Goal: Check status

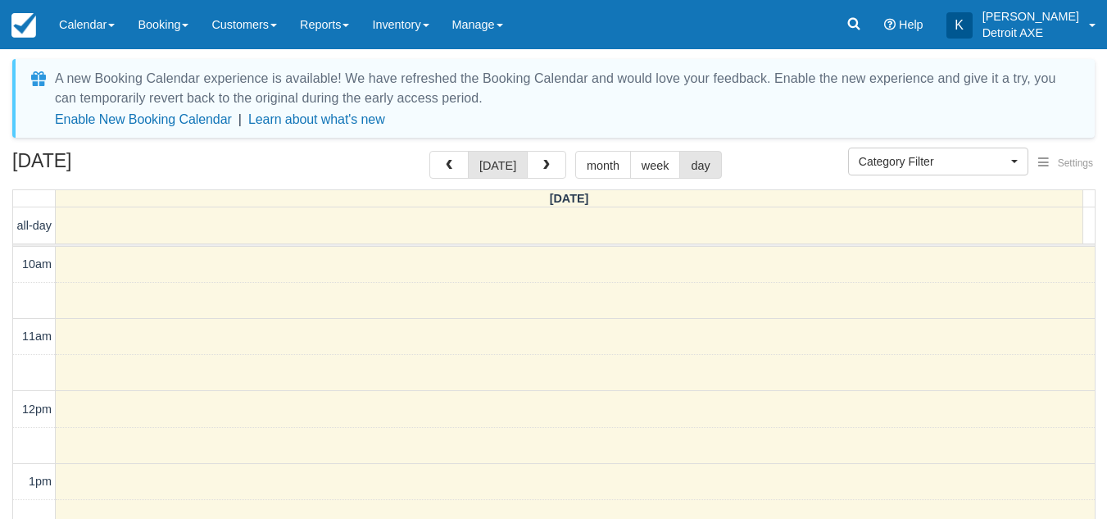
select select
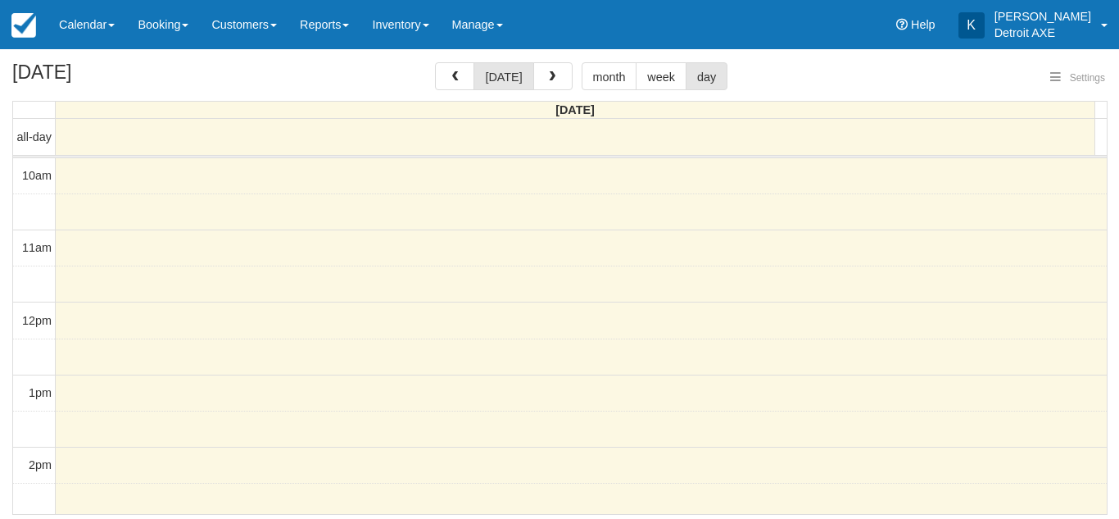
select select
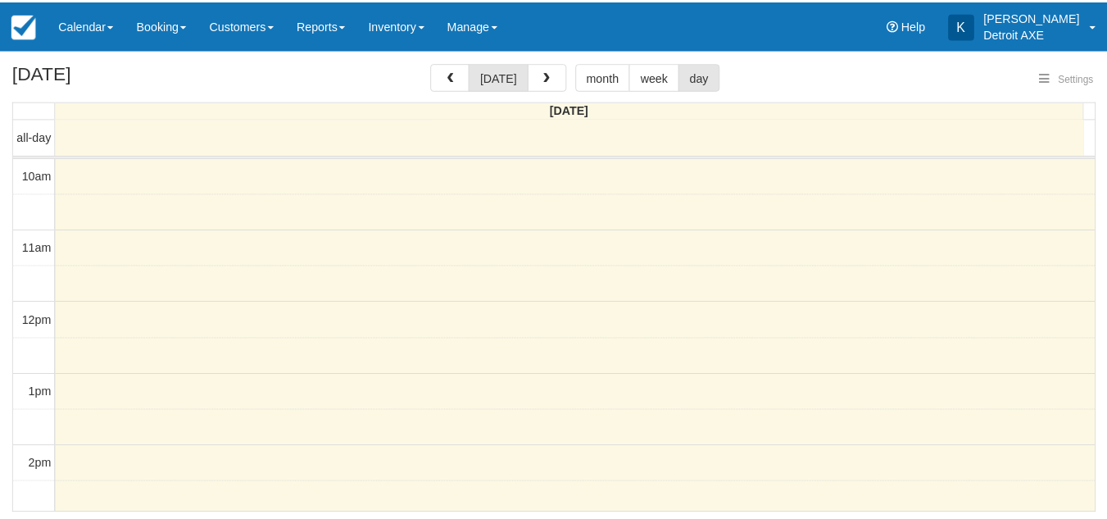
scroll to position [435, 0]
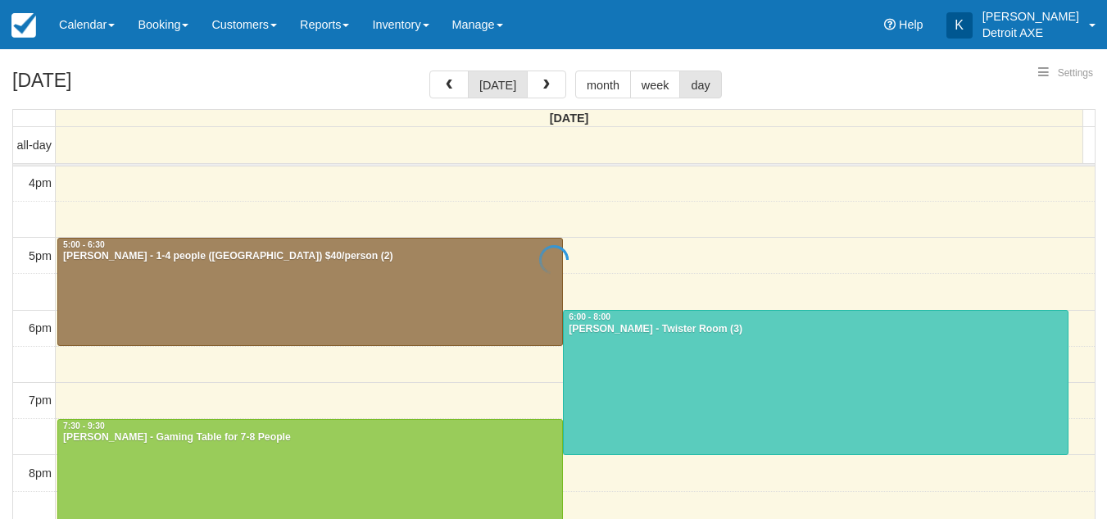
select select
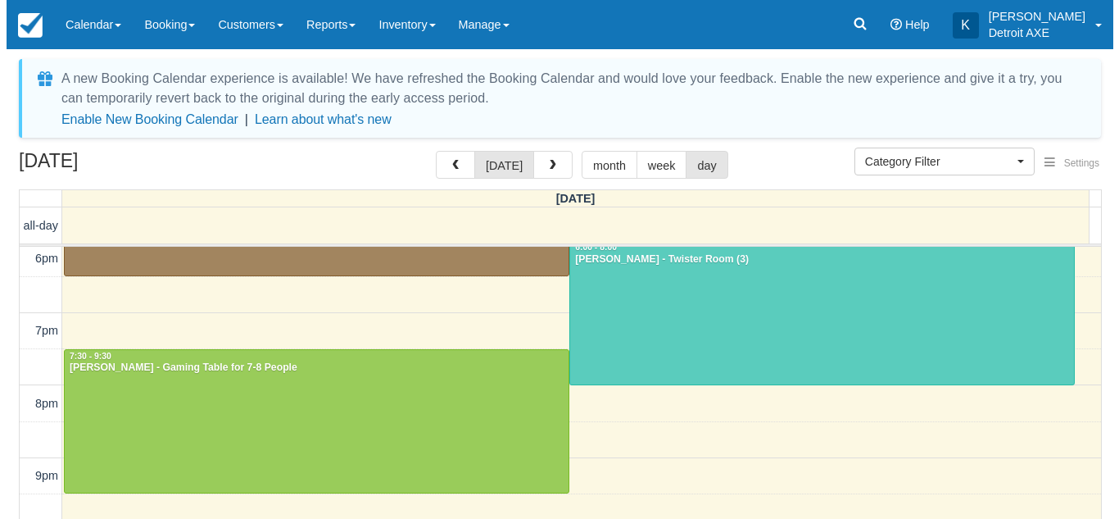
scroll to position [621, 0]
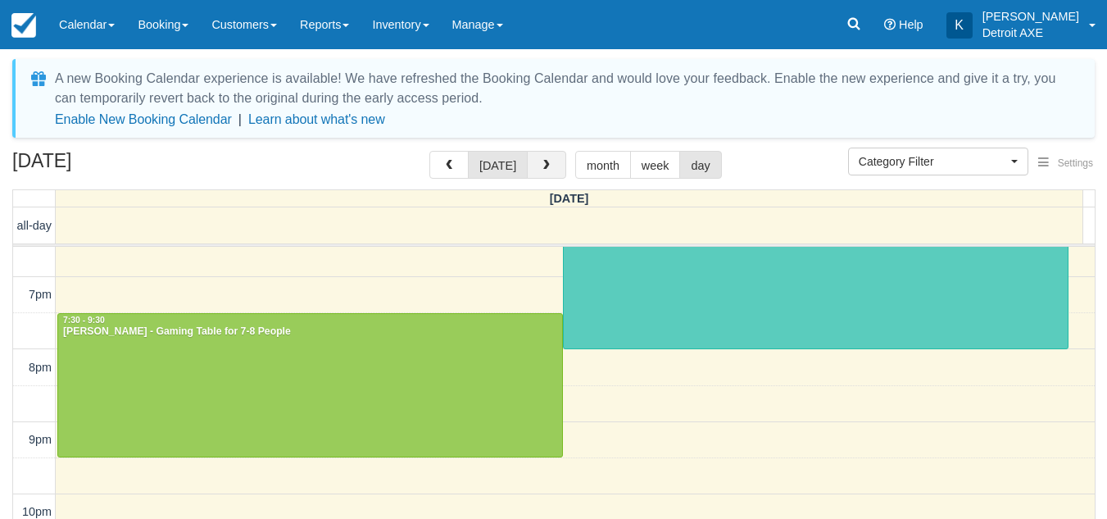
click at [551, 158] on button "button" at bounding box center [546, 165] width 39 height 28
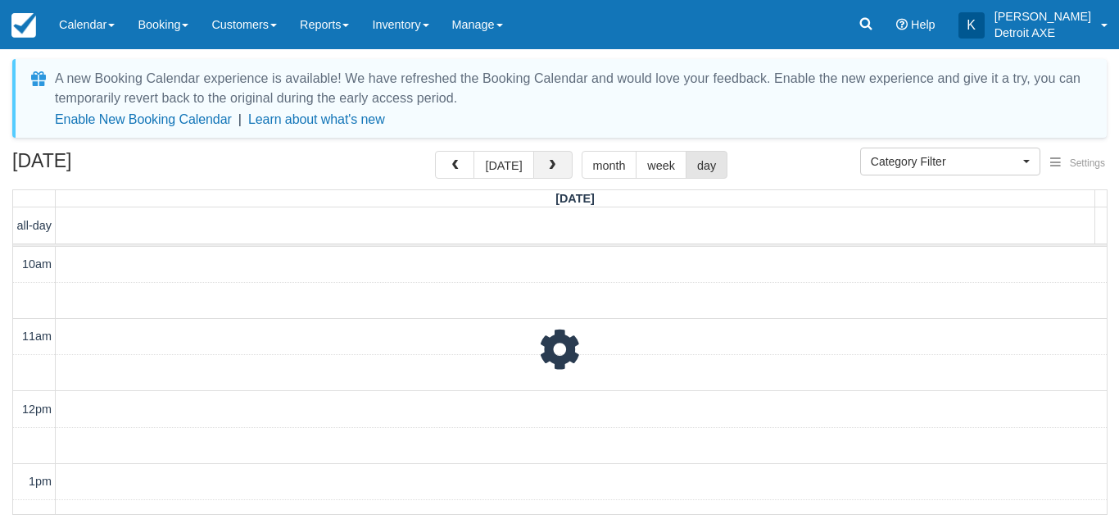
scroll to position [435, 0]
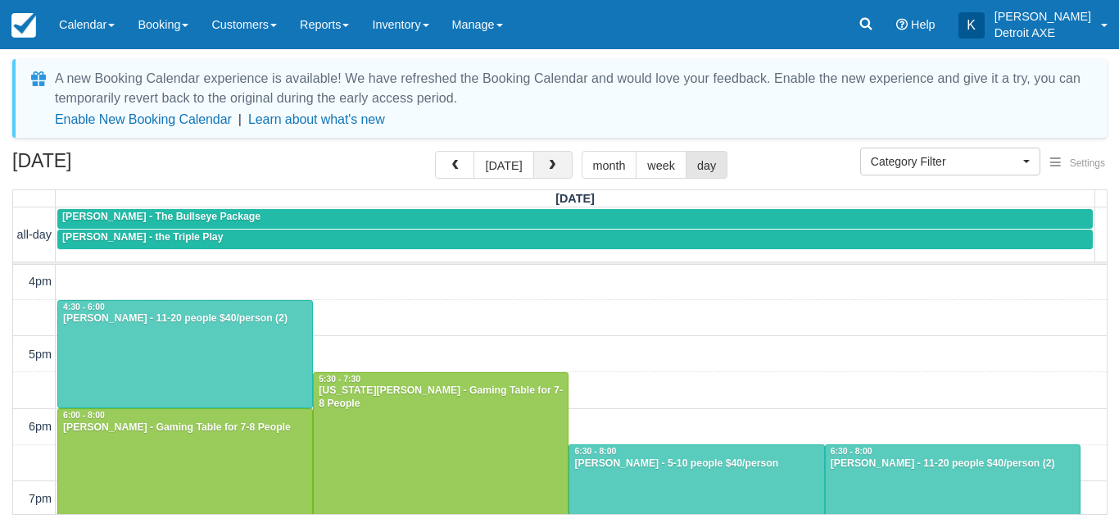
click at [551, 158] on button "button" at bounding box center [552, 165] width 39 height 28
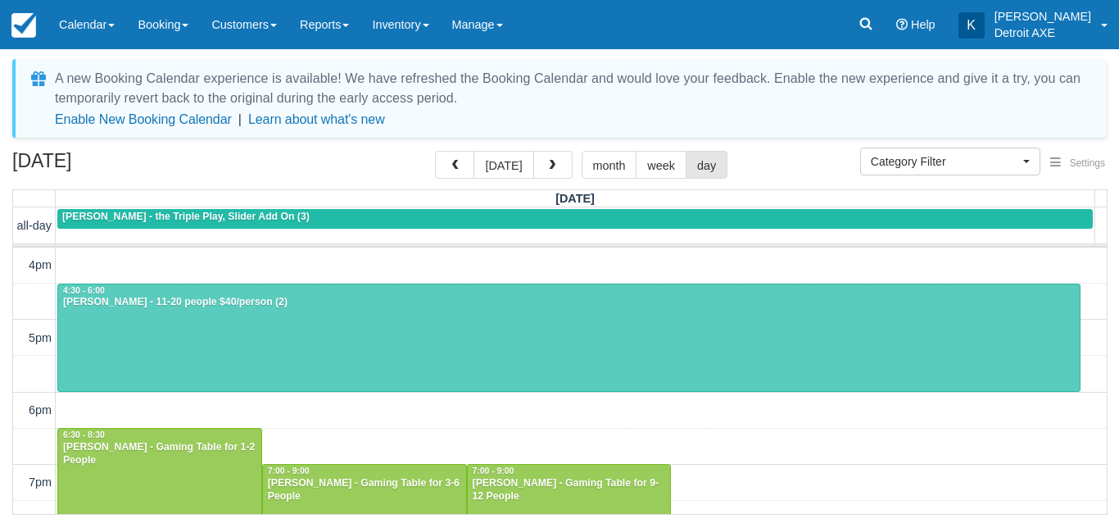
scroll to position [433, 0]
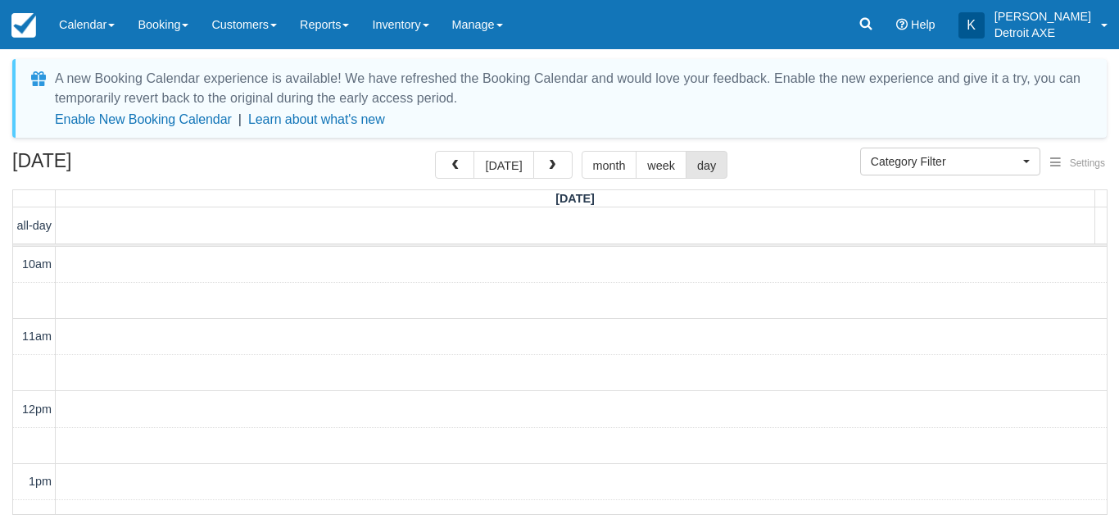
select select
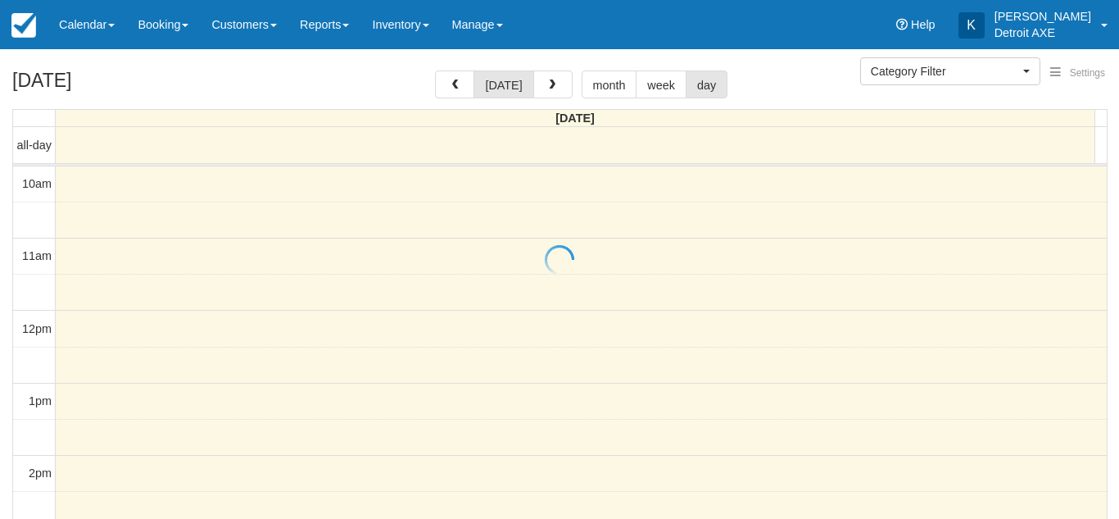
select select
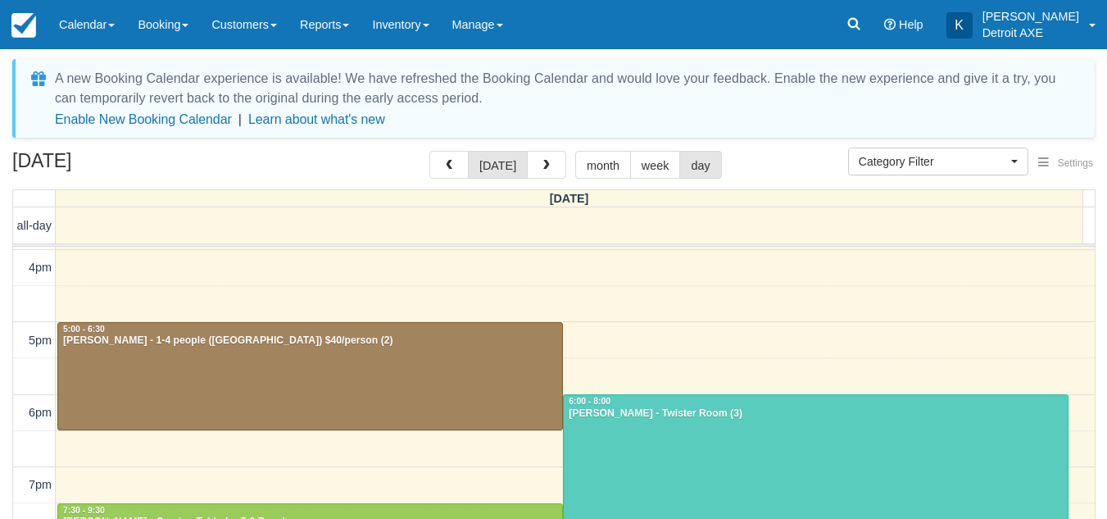
scroll to position [478, 0]
